Goal: Information Seeking & Learning: Check status

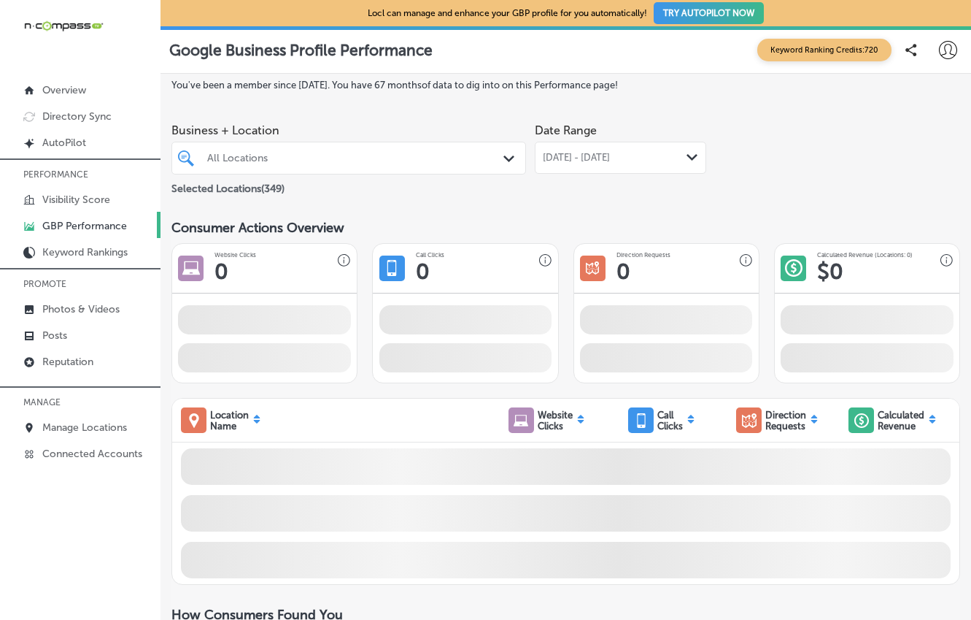
click at [288, 164] on div at bounding box center [335, 158] width 258 height 16
click at [606, 150] on div "[DATE] - [DATE] Path Created with Sketch." at bounding box center [621, 158] width 172 height 32
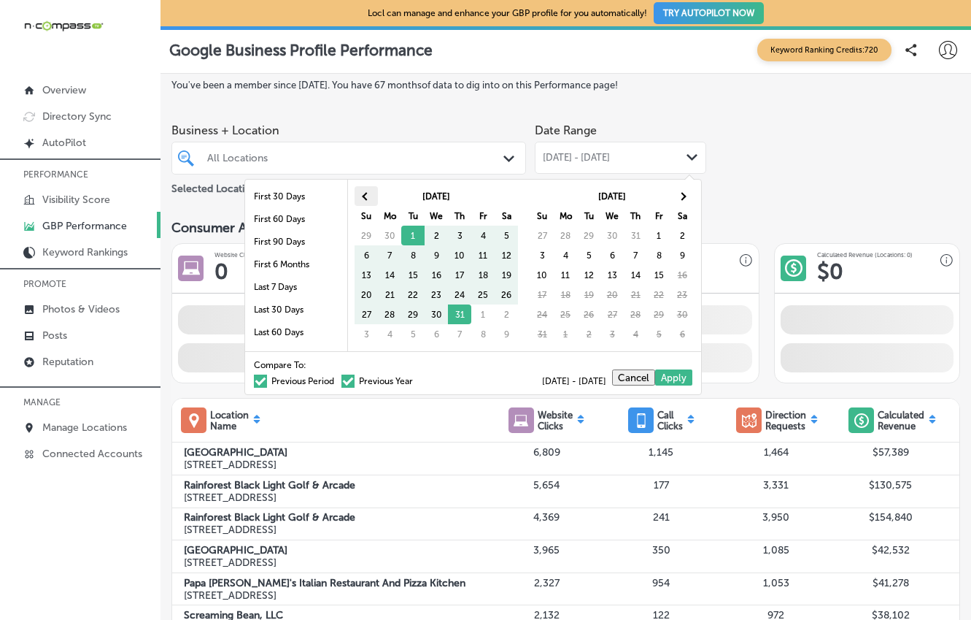
click at [371, 195] on th at bounding box center [366, 196] width 23 height 20
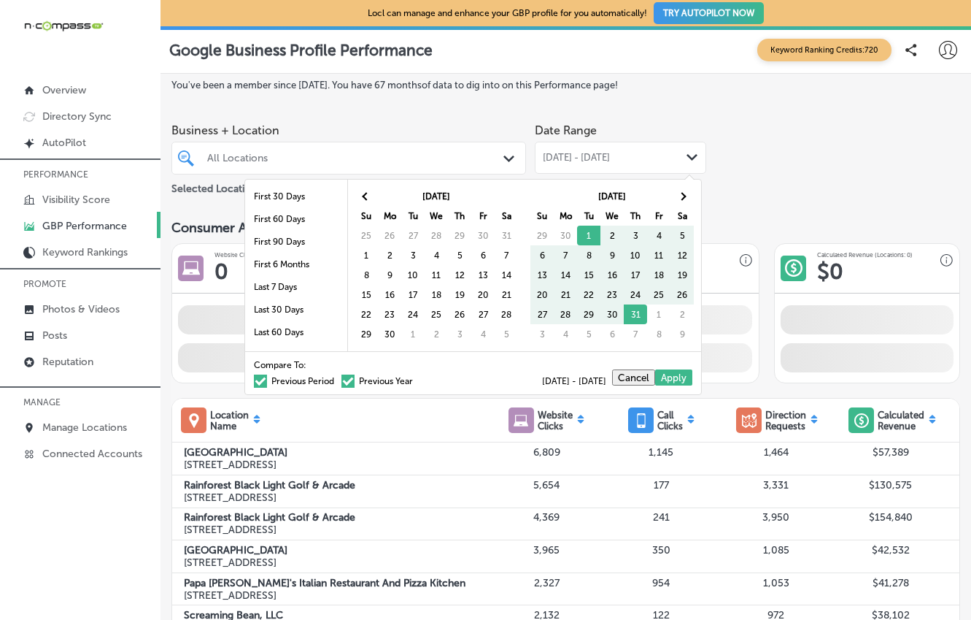
click at [371, 195] on th at bounding box center [366, 196] width 23 height 20
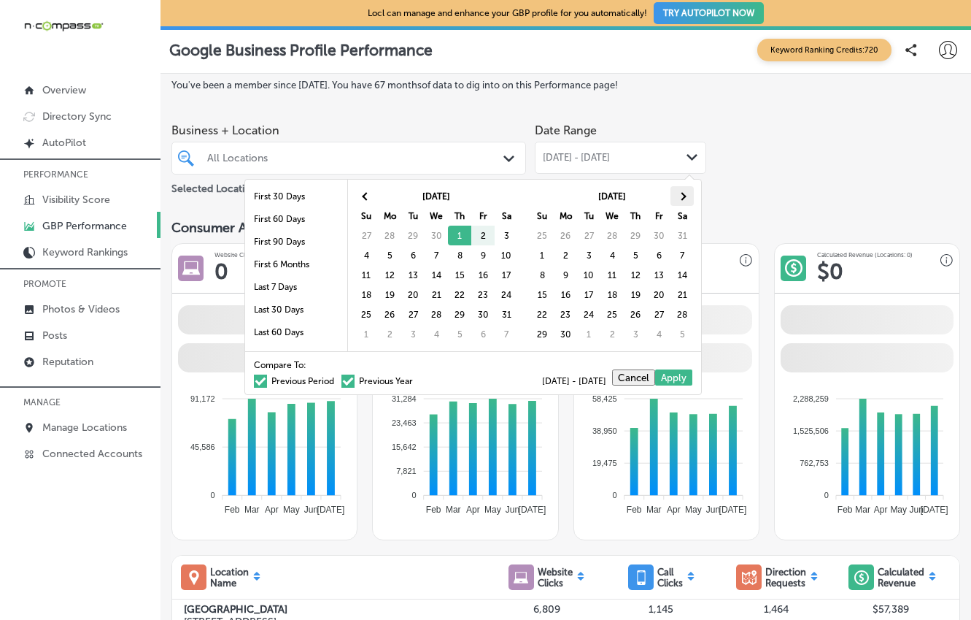
click at [673, 195] on th at bounding box center [682, 196] width 23 height 20
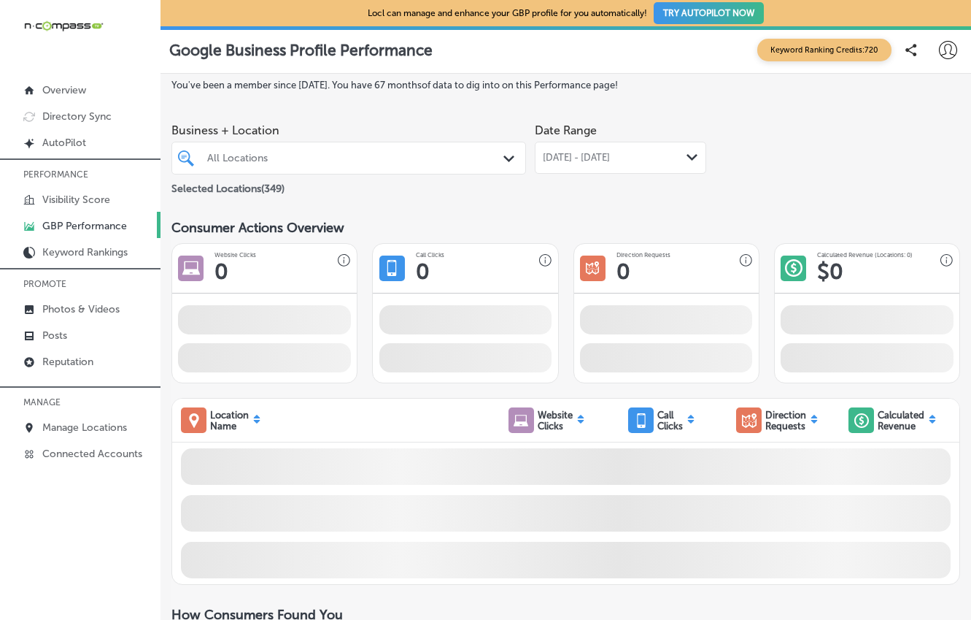
click at [382, 153] on div "All Locations" at bounding box center [356, 158] width 298 height 12
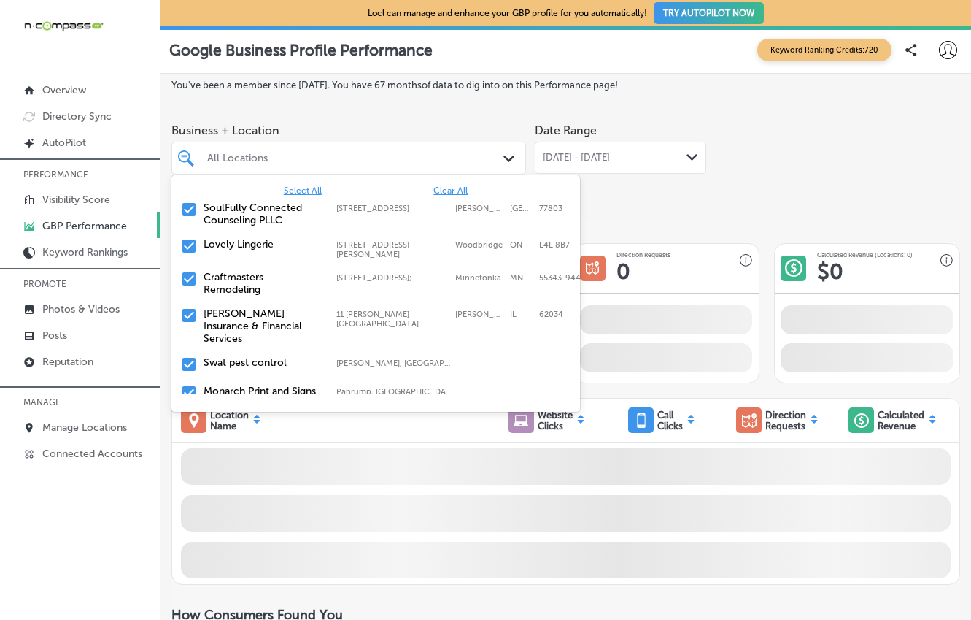
click at [441, 190] on span "Clear All" at bounding box center [451, 190] width 34 height 10
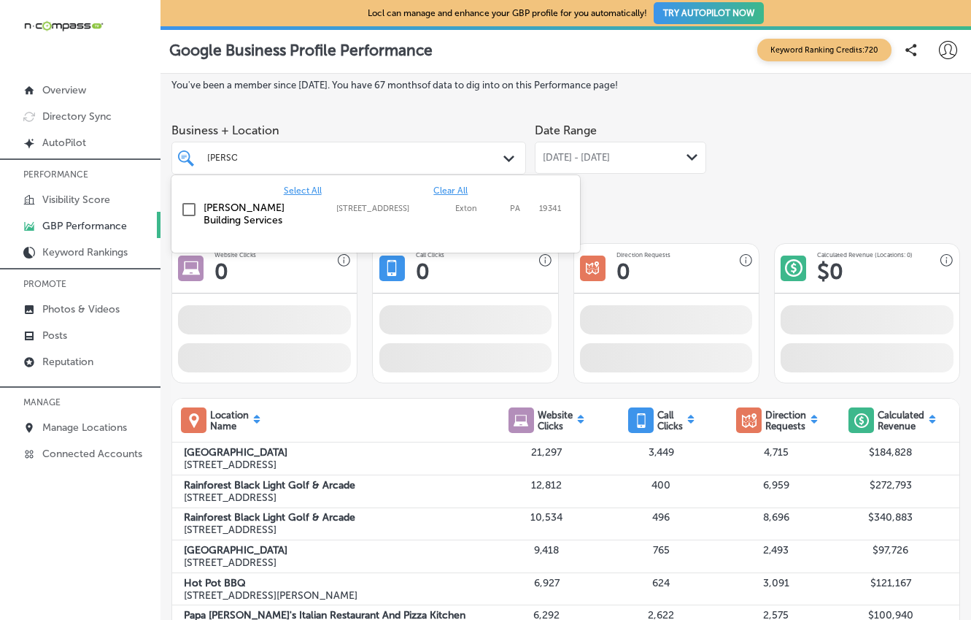
click at [430, 212] on label "[STREET_ADDRESS]" at bounding box center [392, 208] width 112 height 9
click at [669, 194] on div "Date Range [DATE] - [DATE] Path Created with Sketch." at bounding box center [621, 157] width 172 height 82
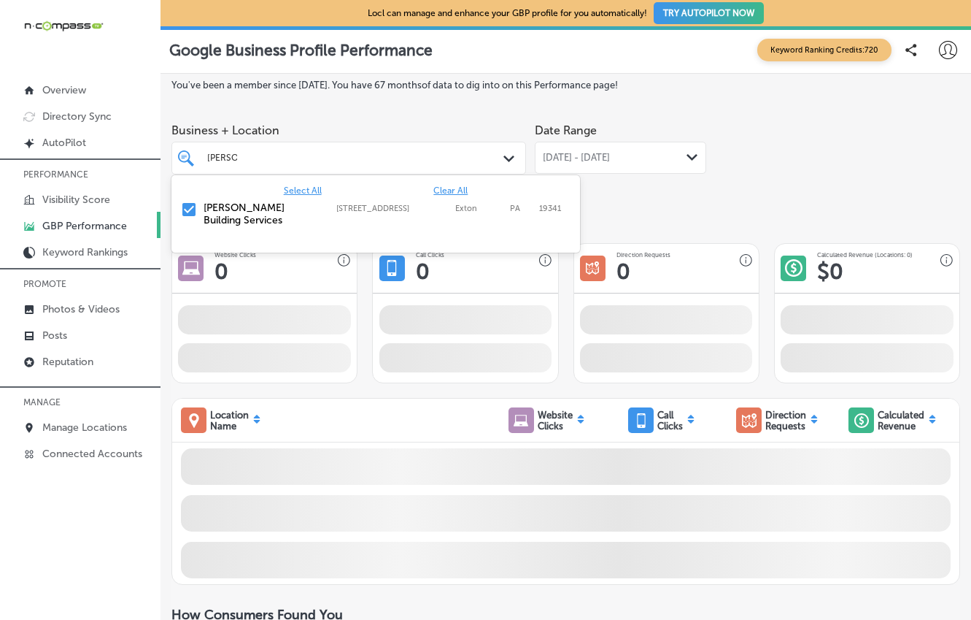
click at [298, 167] on div "[PERSON_NAME] Path Created with Sketch." at bounding box center [349, 158] width 355 height 33
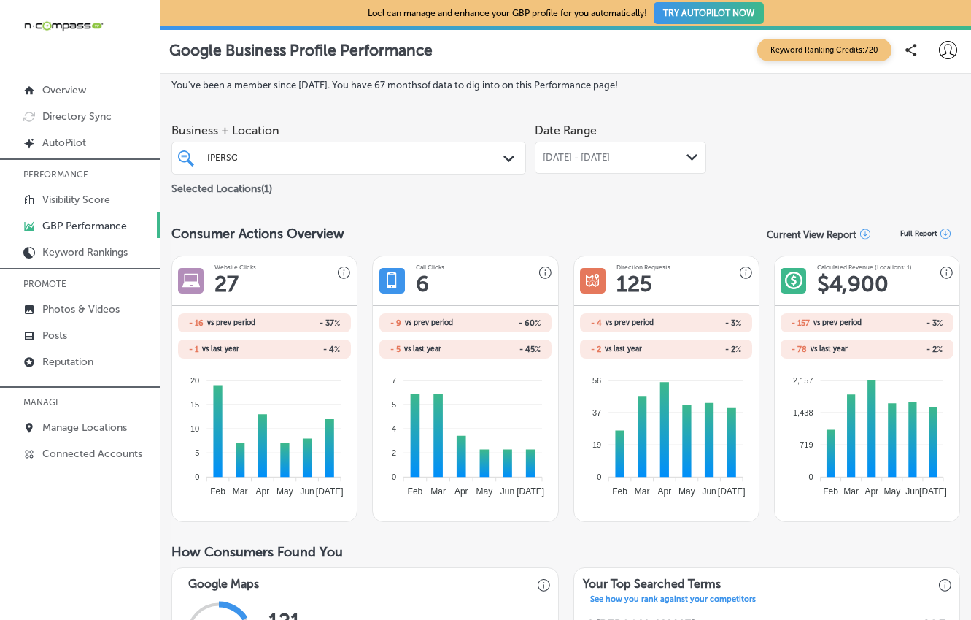
click at [585, 157] on span "[DATE] - [DATE]" at bounding box center [576, 158] width 67 height 12
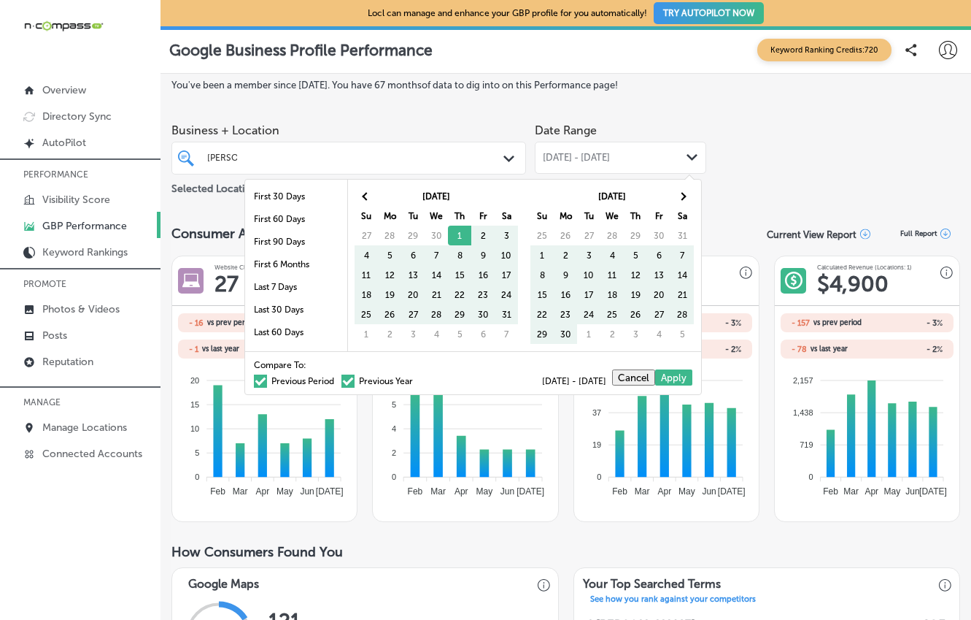
click at [254, 380] on span at bounding box center [260, 380] width 13 height 13
click at [337, 379] on input "Previous Period" at bounding box center [337, 379] width 0 height 0
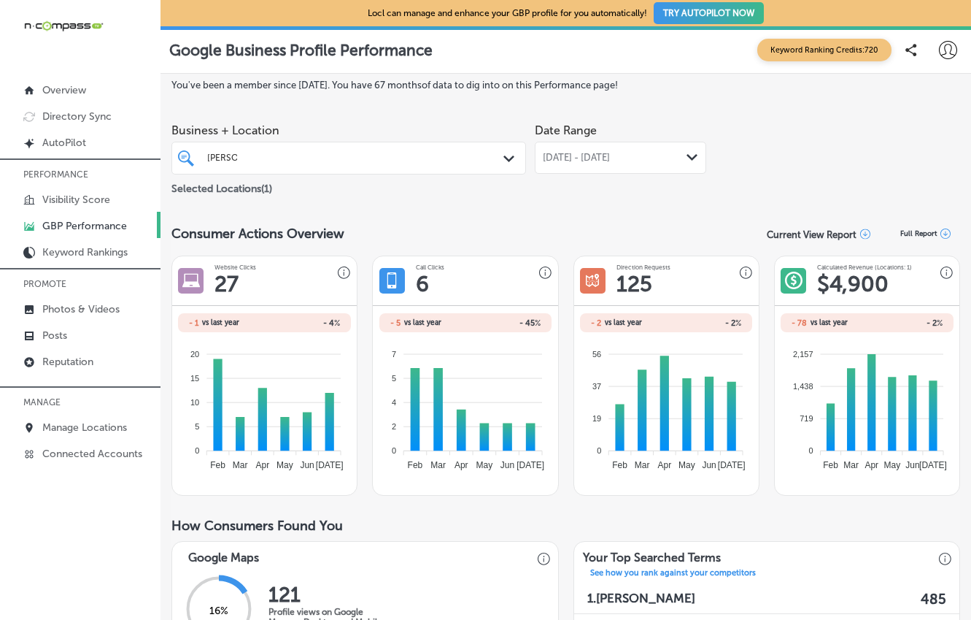
click at [315, 169] on div "[PERSON_NAME] Path Created with Sketch." at bounding box center [349, 158] width 355 height 33
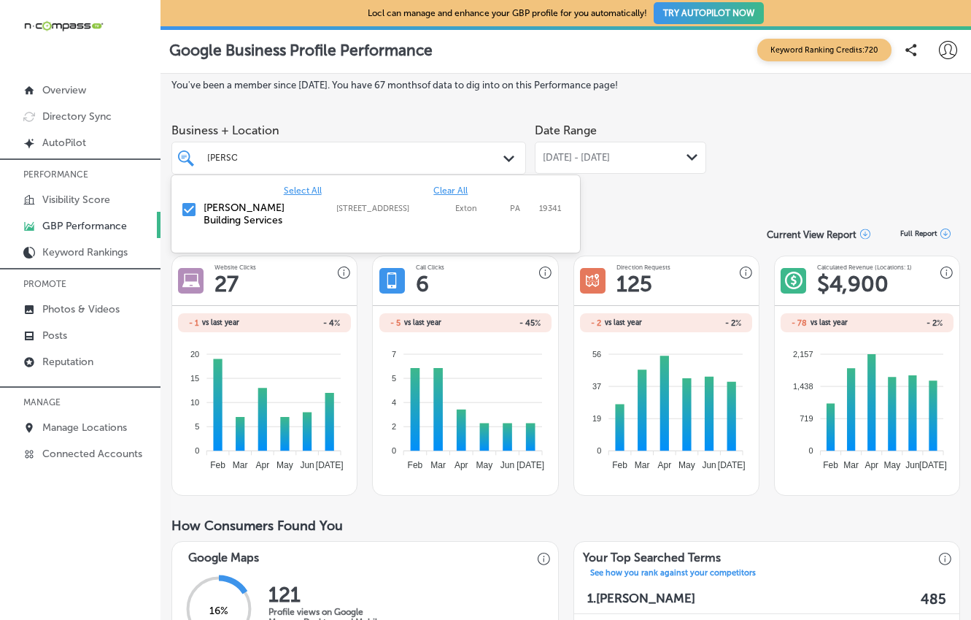
click at [194, 208] on input "checkbox" at bounding box center [189, 210] width 18 height 18
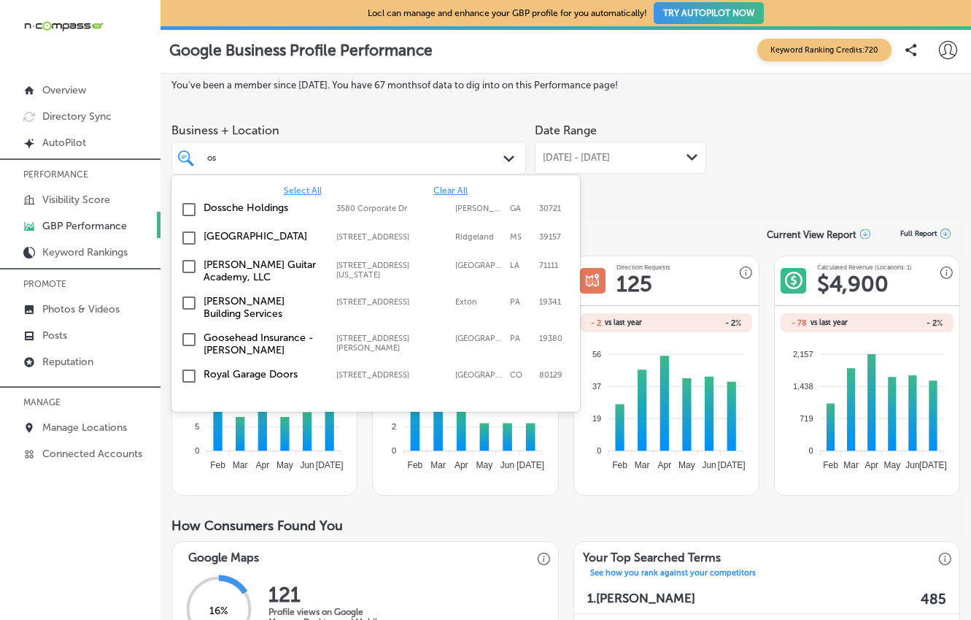
type input "o"
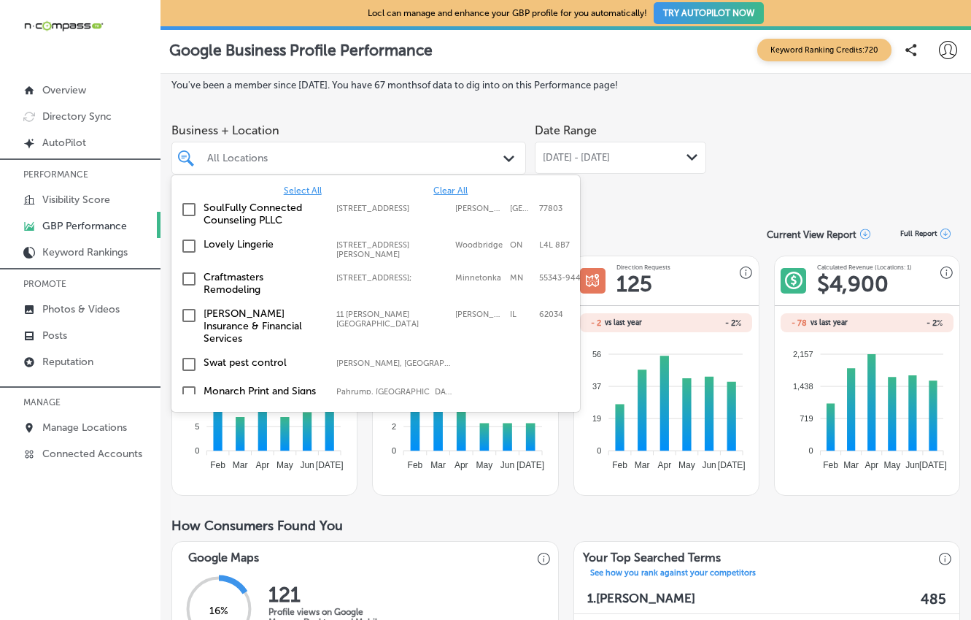
type input "q"
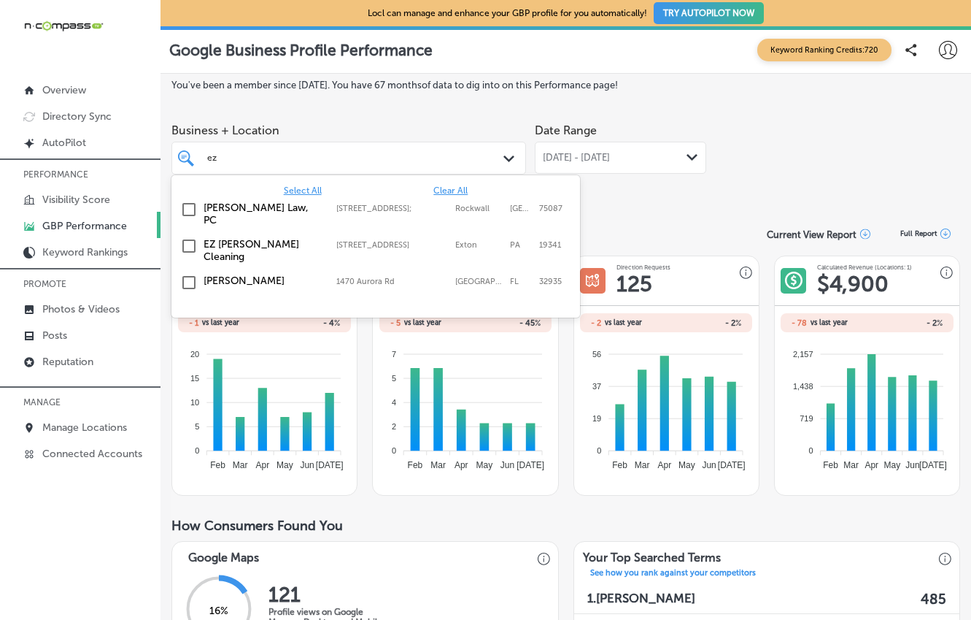
click at [252, 238] on label "EZ [PERSON_NAME] Cleaning" at bounding box center [263, 250] width 118 height 25
click at [693, 196] on div "Date Range [DATE] - [DATE] Path Created with Sketch." at bounding box center [621, 157] width 172 height 82
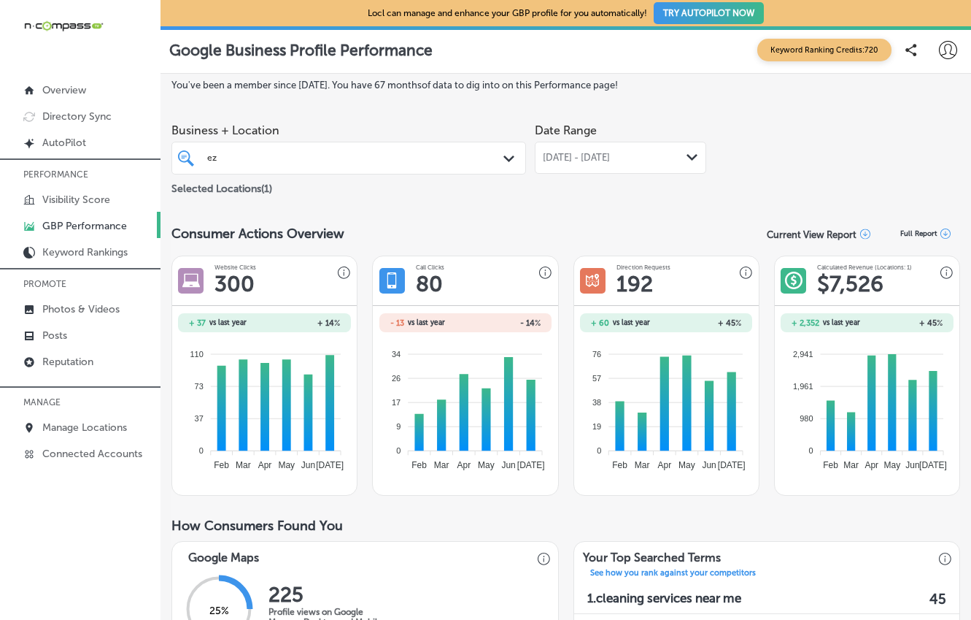
click at [579, 161] on span "[DATE] - [DATE]" at bounding box center [576, 158] width 67 height 12
click at [585, 158] on span "[DATE] - [DATE]" at bounding box center [576, 158] width 67 height 12
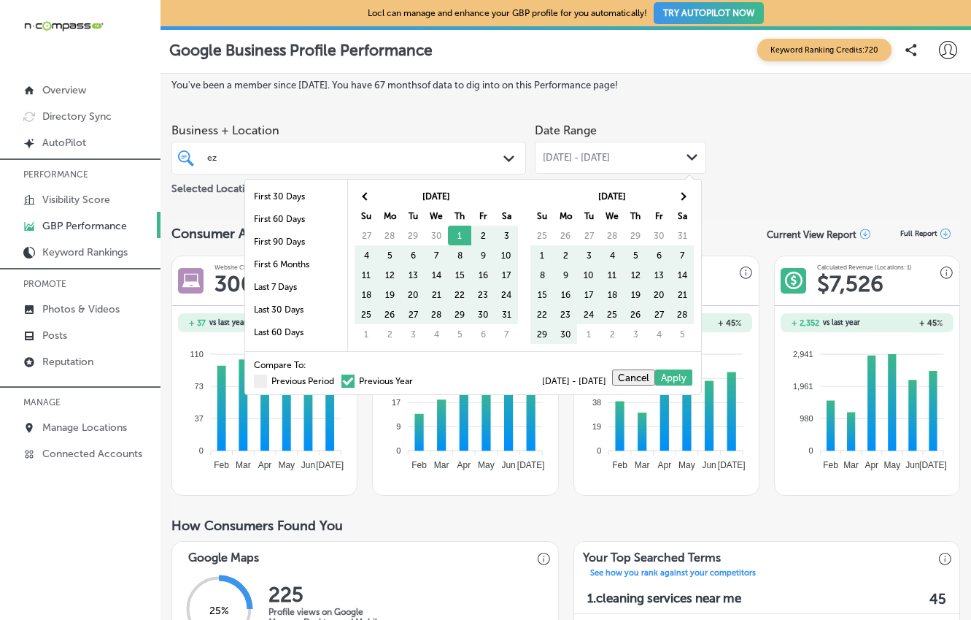
click at [342, 385] on span at bounding box center [348, 380] width 13 height 13
click at [416, 379] on input "Previous Year" at bounding box center [416, 379] width 0 height 0
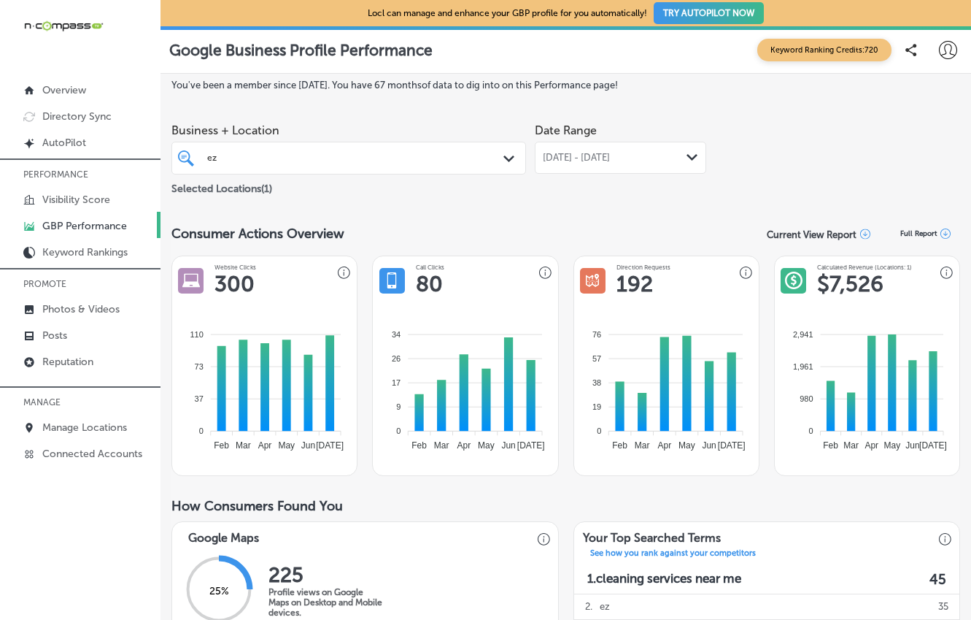
click at [271, 153] on div "ez ez" at bounding box center [335, 158] width 258 height 16
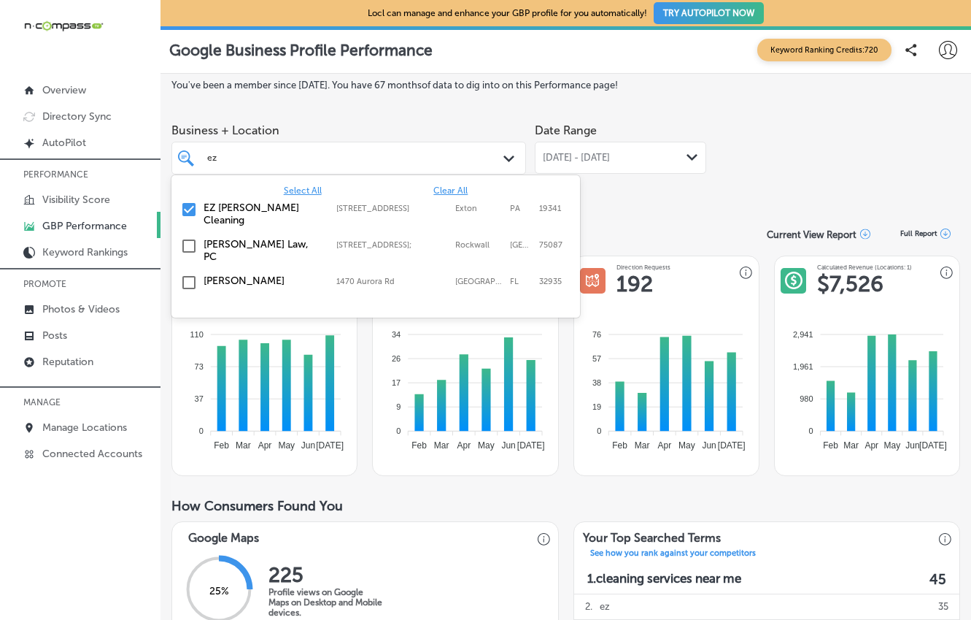
click at [189, 207] on input "checkbox" at bounding box center [189, 210] width 18 height 18
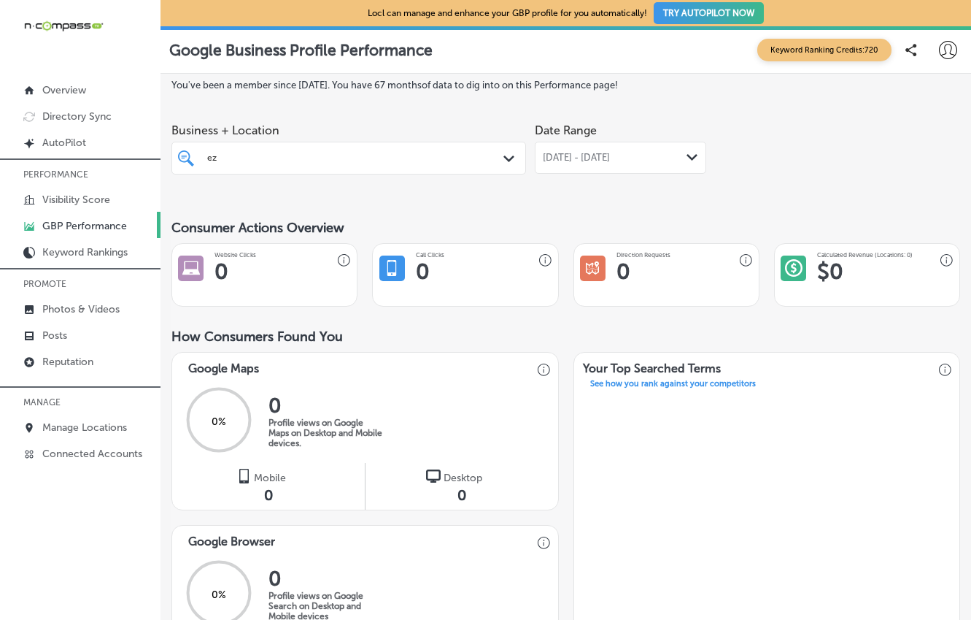
drag, startPoint x: 265, startPoint y: 151, endPoint x: 201, endPoint y: 158, distance: 63.8
click at [201, 158] on div "ez ez" at bounding box center [349, 157] width 298 height 19
type input "e"
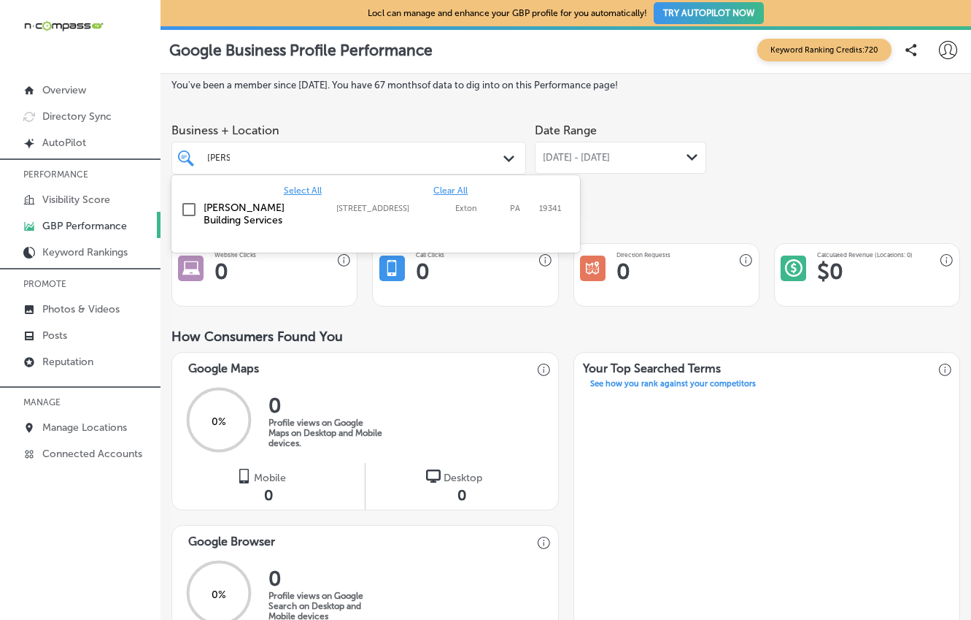
click at [274, 211] on label "[PERSON_NAME] Building Services" at bounding box center [263, 213] width 118 height 25
click at [421, 102] on div "You've been a member since [DATE] . You have 67 months of data to dig into on t…" at bounding box center [566, 571] width 789 height 982
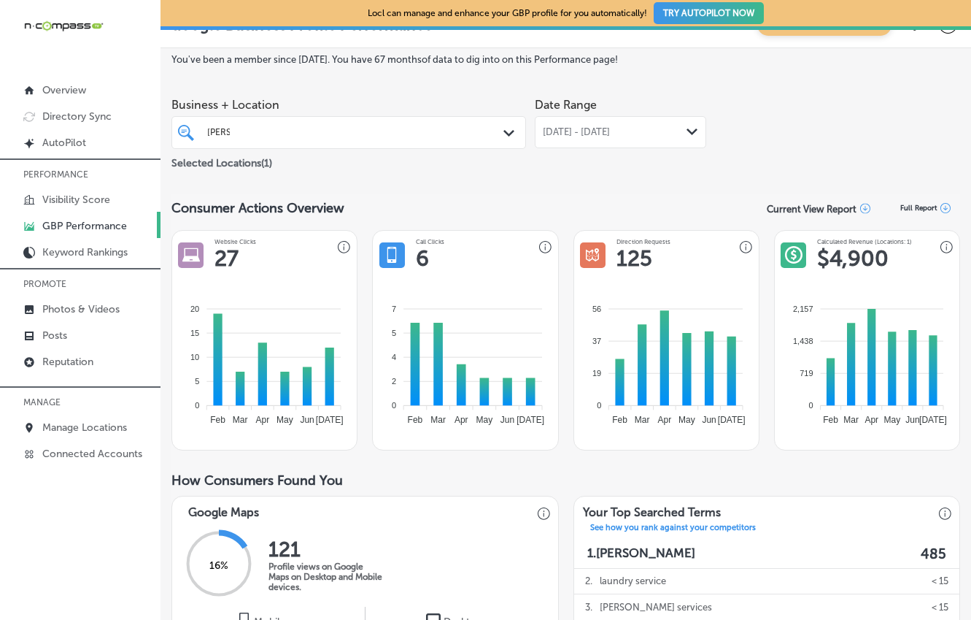
scroll to position [12, 0]
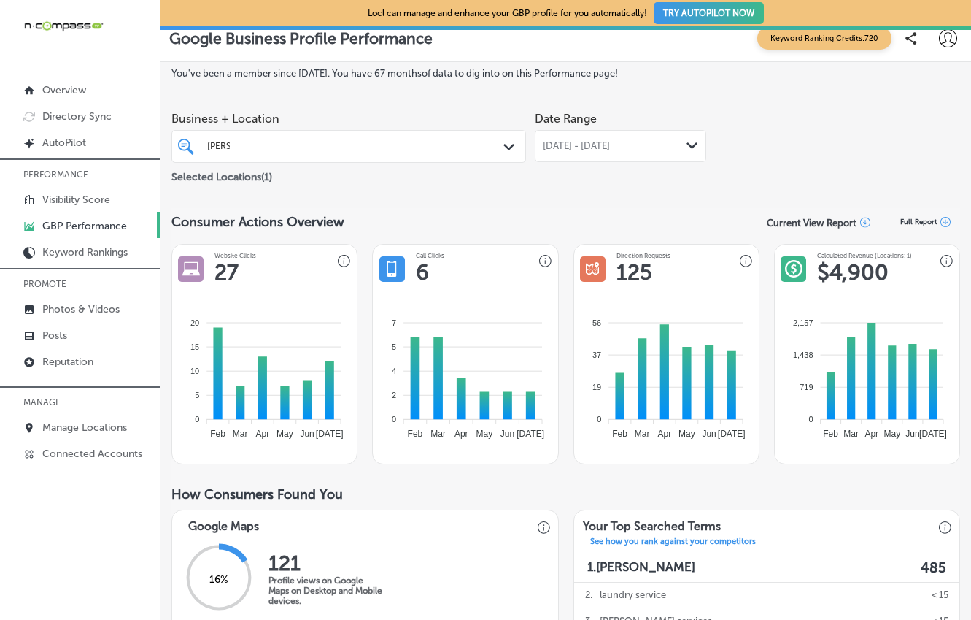
click at [310, 155] on div "[PERSON_NAME] Path Created with Sketch." at bounding box center [349, 146] width 355 height 33
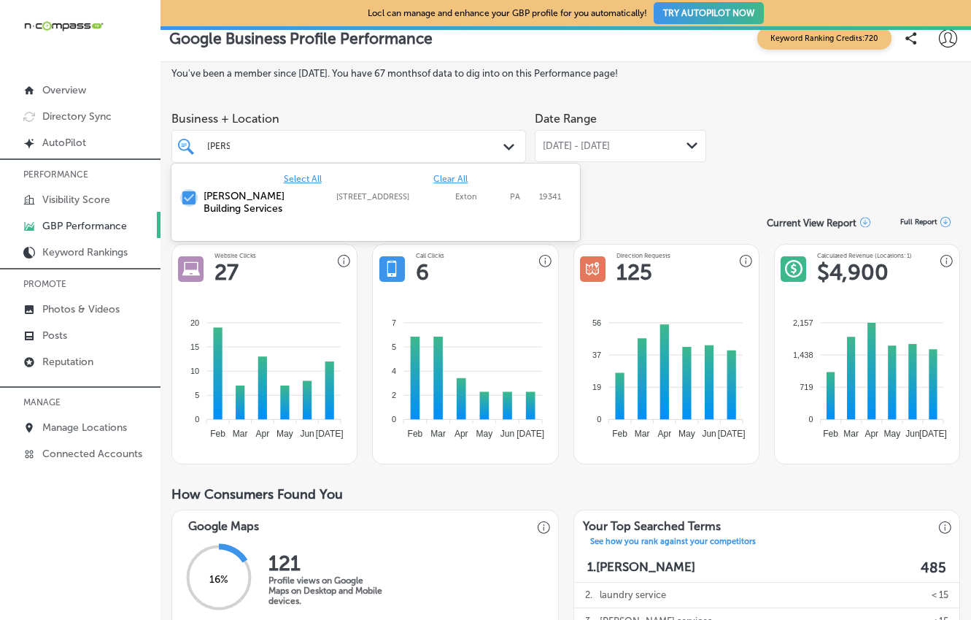
click at [196, 193] on input "checkbox" at bounding box center [189, 198] width 18 height 18
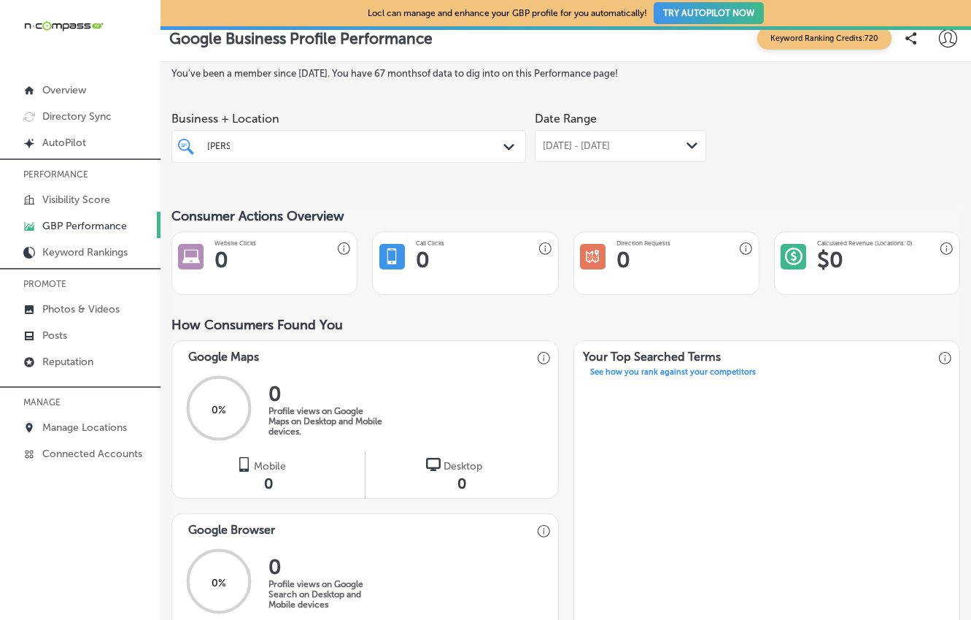
drag, startPoint x: 249, startPoint y: 150, endPoint x: 185, endPoint y: 146, distance: 63.6
click at [185, 146] on div "[PERSON_NAME] Path Created with Sketch." at bounding box center [348, 145] width 353 height 19
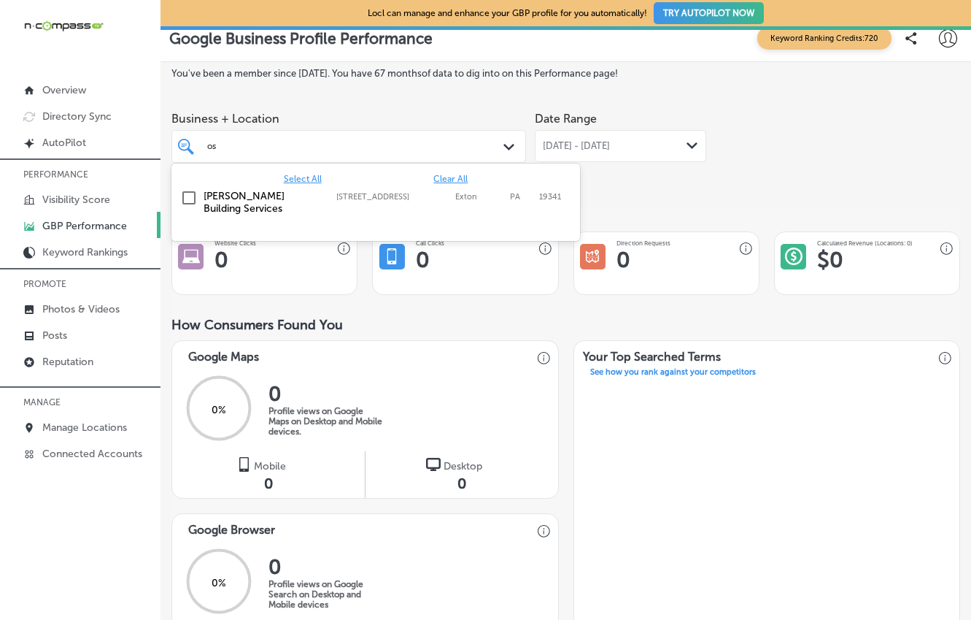
type input "o"
click at [239, 194] on label "The Cleaning Agency" at bounding box center [263, 196] width 118 height 12
type input "the clean"
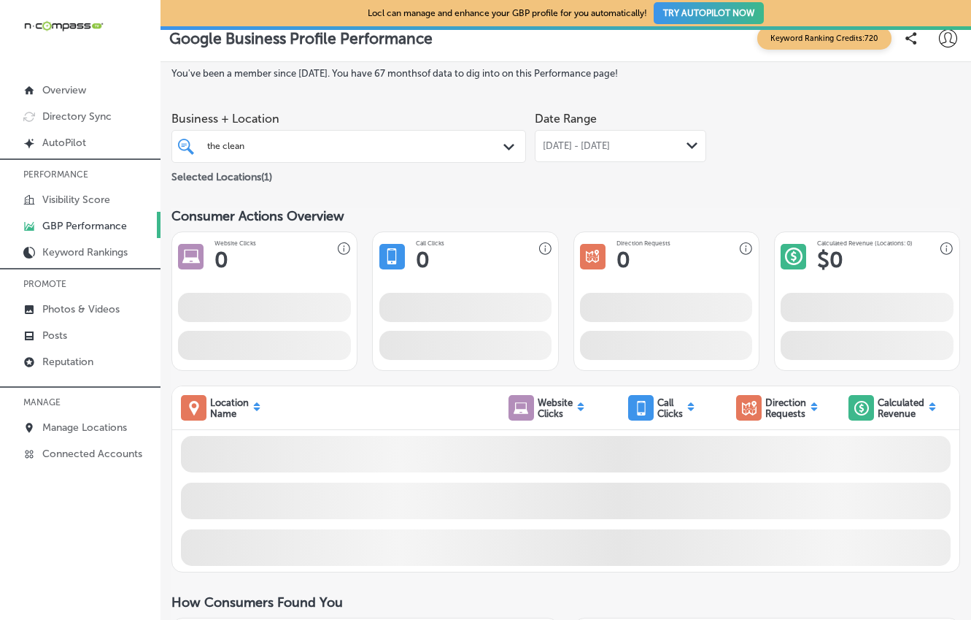
click at [794, 176] on div "Business + Location the clean the clean Path Created with Sketch. Selected Loca…" at bounding box center [566, 145] width 789 height 82
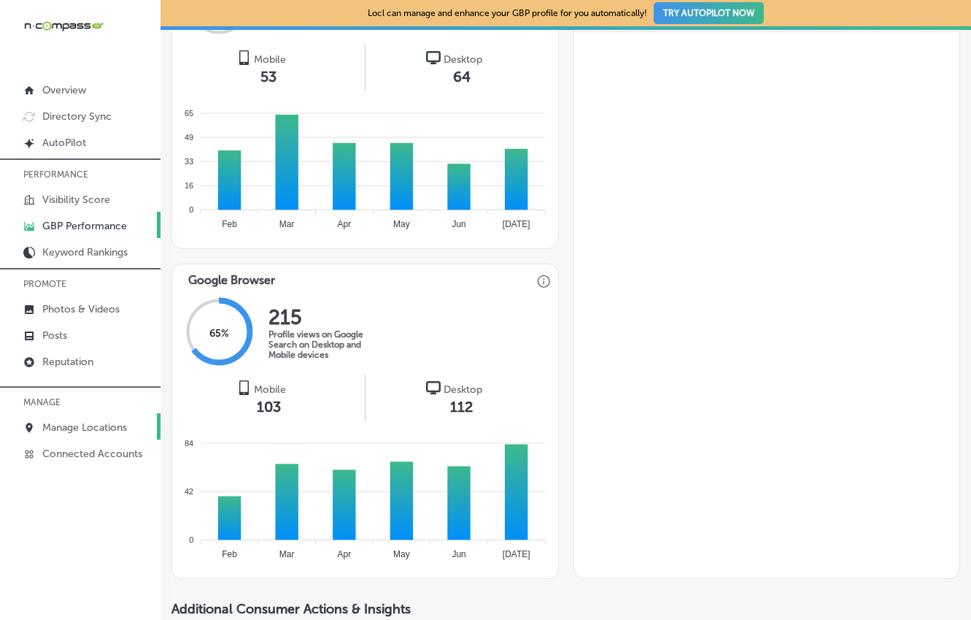
scroll to position [759, 0]
